Goal: Task Accomplishment & Management: Use online tool/utility

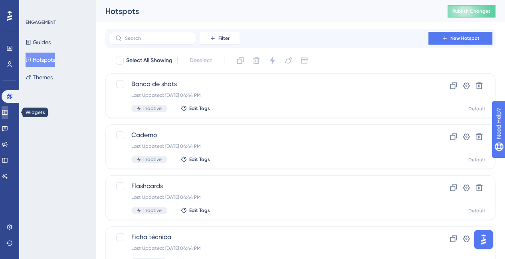
click at [7, 114] on icon at bounding box center [4, 112] width 5 height 5
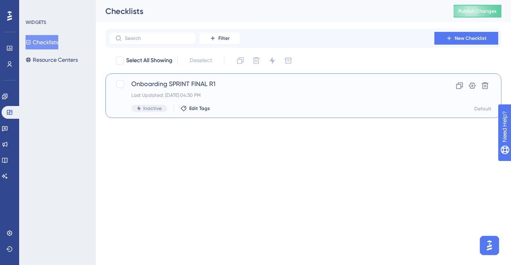
click at [184, 87] on span "Onboarding SPRINT FINAL R1" at bounding box center [271, 84] width 280 height 10
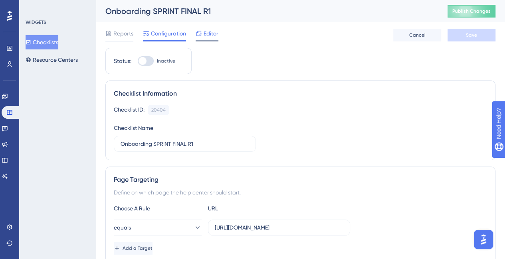
click at [208, 35] on span "Editor" at bounding box center [211, 34] width 15 height 10
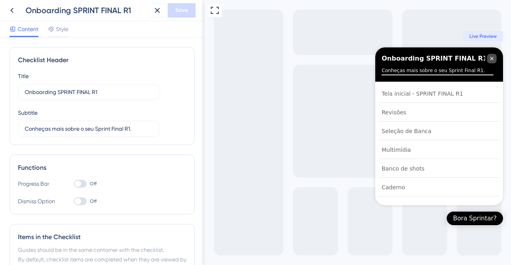
click at [493, 60] on icon "Close Checklist" at bounding box center [491, 58] width 6 height 6
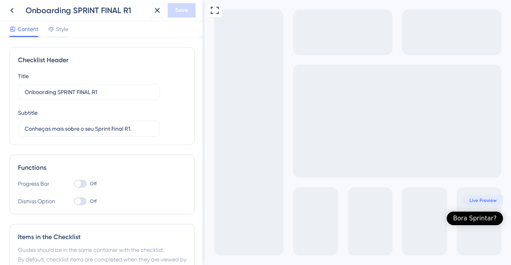
click at [473, 217] on div "Bora Sprintar?" at bounding box center [474, 219] width 43 height 8
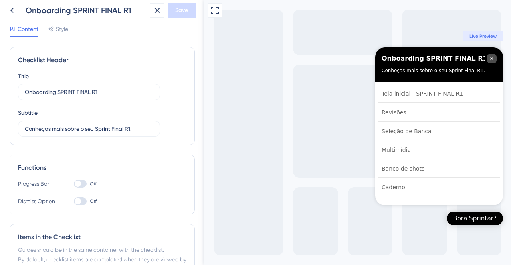
click at [493, 60] on icon "Close Checklist" at bounding box center [491, 58] width 3 height 3
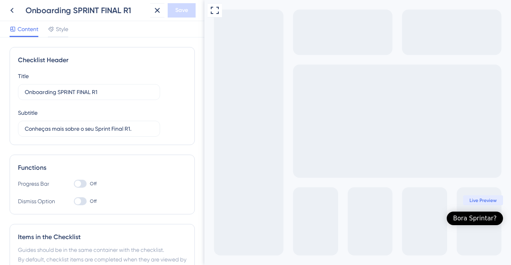
click at [483, 221] on div "Bora Sprintar?" at bounding box center [474, 219] width 43 height 8
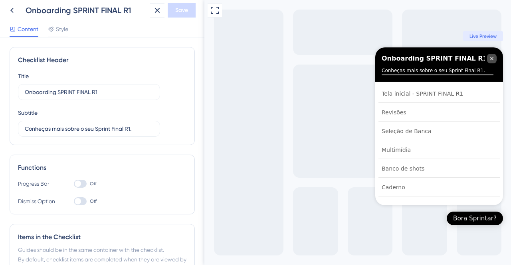
click at [490, 59] on icon "Close Checklist" at bounding box center [491, 58] width 6 height 6
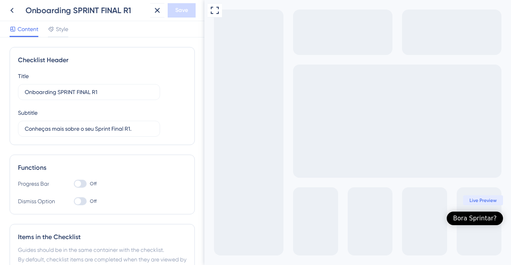
click at [486, 218] on div "Bora Sprintar?" at bounding box center [474, 219] width 43 height 8
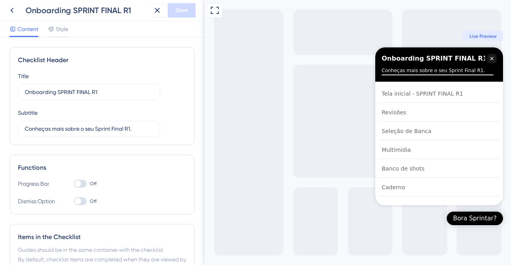
click at [81, 203] on div at bounding box center [80, 202] width 13 height 8
click at [74, 202] on input "Off" at bounding box center [73, 202] width 0 height 0
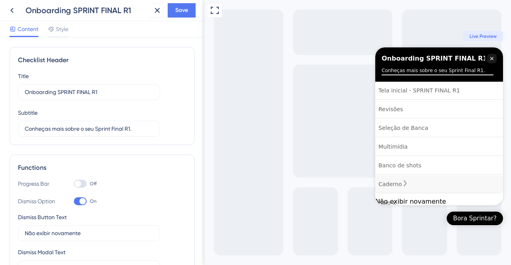
scroll to position [40, 0]
click at [435, 199] on div "Não exibir novamente" at bounding box center [439, 202] width 128 height 8
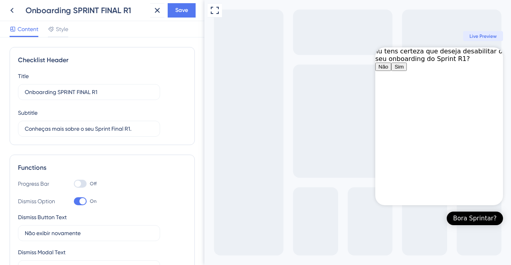
click at [481, 221] on div "Bora Sprintar?" at bounding box center [474, 219] width 43 height 8
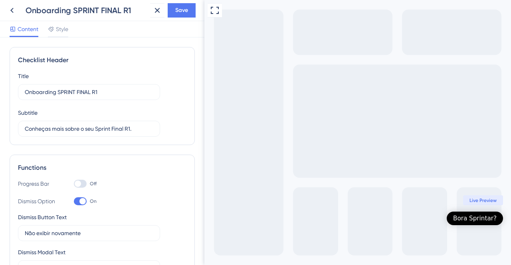
click at [85, 199] on div at bounding box center [80, 202] width 13 height 8
click at [74, 202] on input "On" at bounding box center [73, 202] width 0 height 0
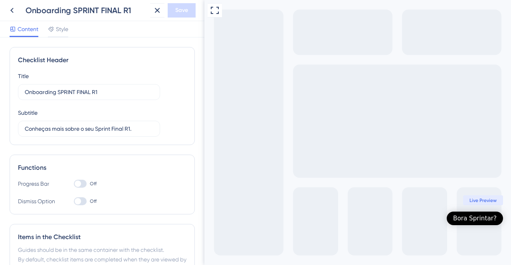
click at [475, 216] on div "Bora Sprintar?" at bounding box center [474, 219] width 43 height 8
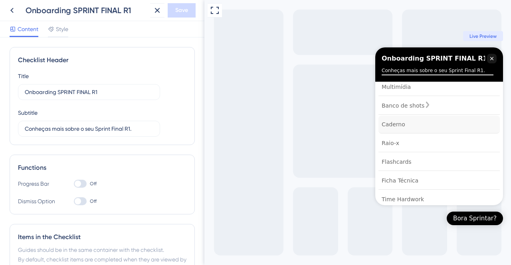
scroll to position [72, 0]
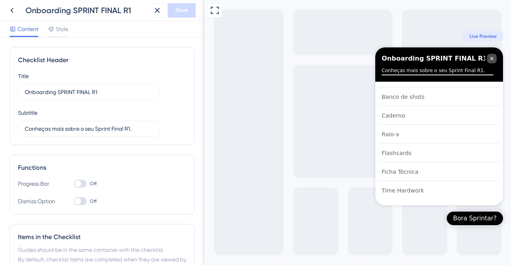
click at [492, 59] on icon "Close Checklist" at bounding box center [491, 58] width 3 height 3
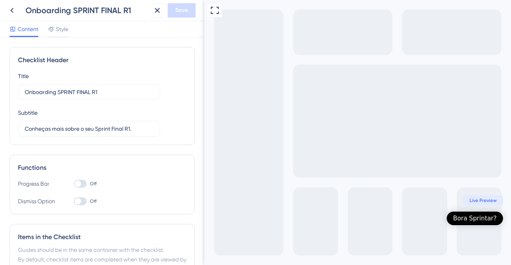
click at [466, 218] on div "Bora Sprintar?" at bounding box center [474, 219] width 43 height 8
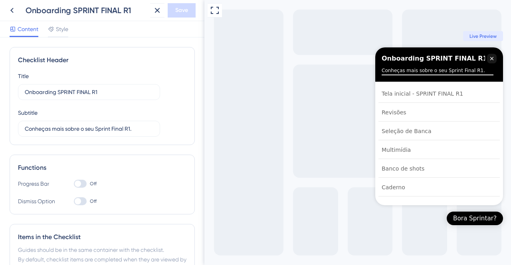
click at [82, 199] on div at bounding box center [80, 202] width 13 height 8
click at [74, 202] on input "Off" at bounding box center [73, 202] width 0 height 0
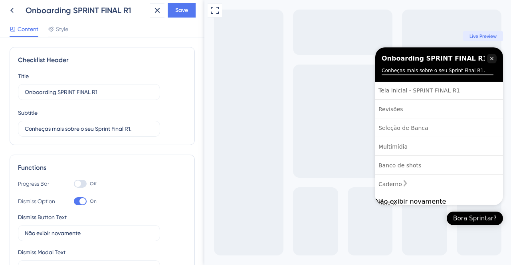
scroll to position [40, 0]
click at [437, 201] on div "Não exibir novamente" at bounding box center [439, 202] width 128 height 8
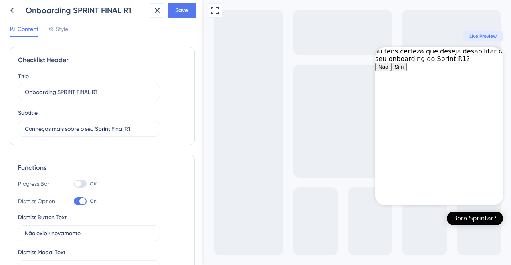
drag, startPoint x: 79, startPoint y: 201, endPoint x: 84, endPoint y: 198, distance: 5.4
click at [80, 201] on div at bounding box center [82, 201] width 6 height 6
click at [74, 202] on input "On" at bounding box center [73, 202] width 0 height 0
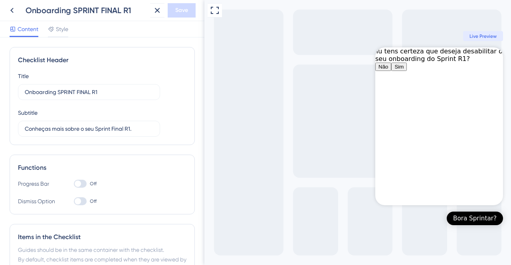
click at [391, 71] on button "Não" at bounding box center [383, 67] width 16 height 8
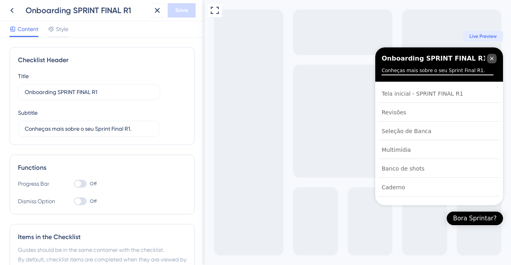
click at [493, 61] on icon "Close Checklist" at bounding box center [491, 58] width 6 height 6
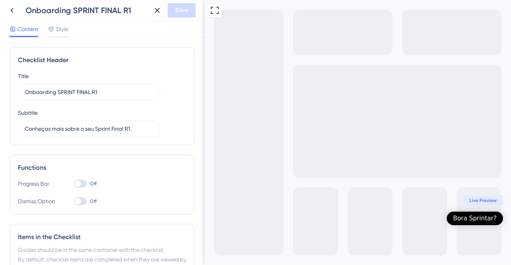
click at [479, 218] on div "Bora Sprintar?" at bounding box center [474, 219] width 43 height 8
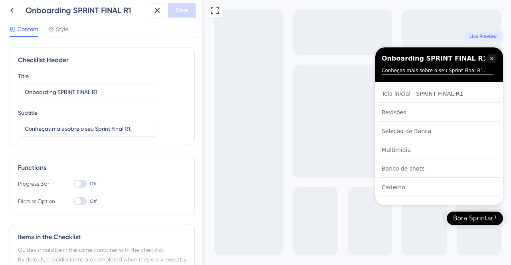
click at [85, 202] on div at bounding box center [80, 202] width 13 height 8
click at [74, 202] on input "Off" at bounding box center [73, 202] width 0 height 0
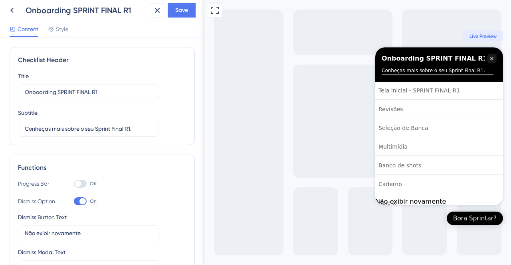
click at [84, 200] on div at bounding box center [82, 201] width 6 height 6
click at [74, 202] on input "On" at bounding box center [73, 202] width 0 height 0
checkbox input "false"
